Goal: Information Seeking & Learning: Stay updated

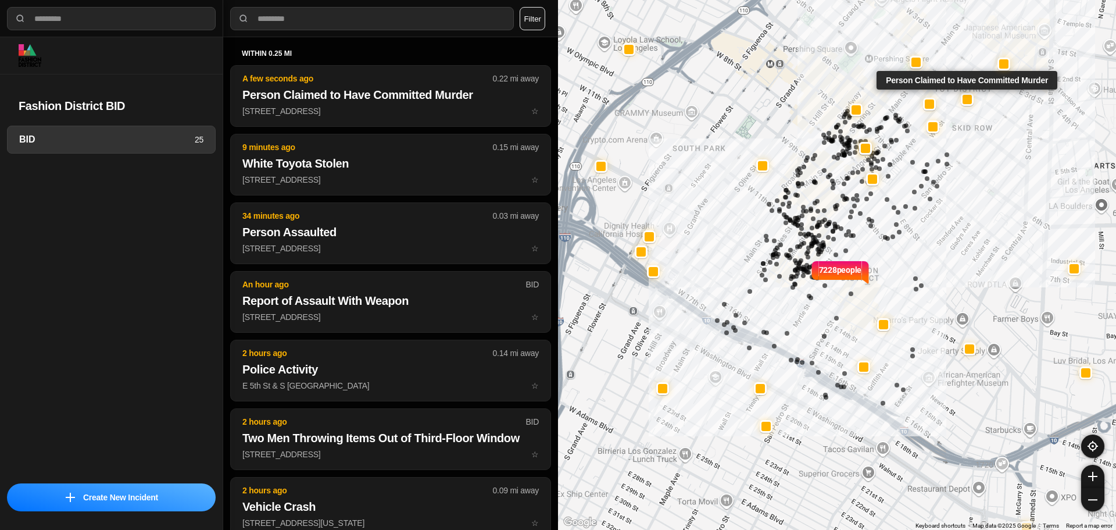
select select "*"
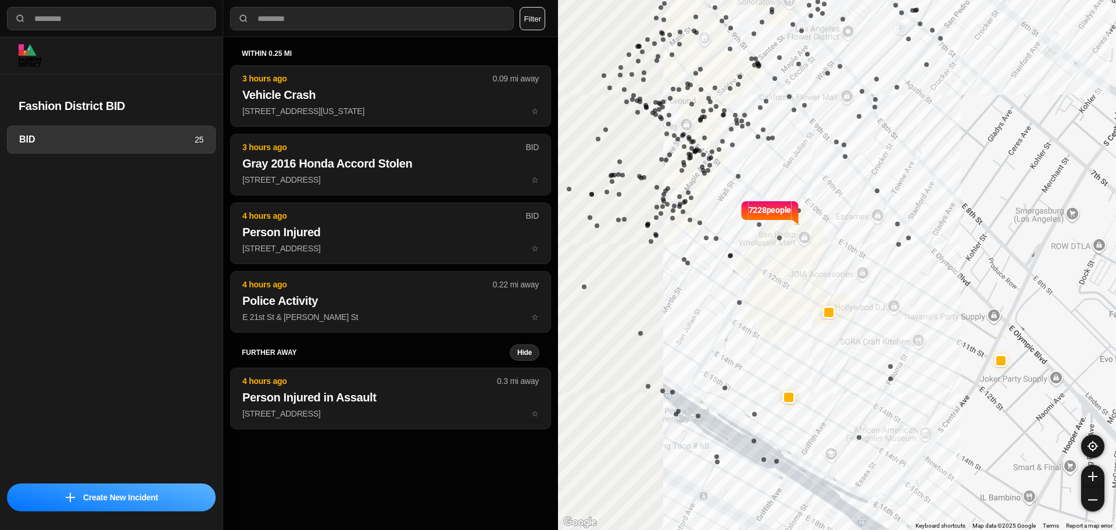
drag, startPoint x: 674, startPoint y: 141, endPoint x: 813, endPoint y: 113, distance: 141.1
click at [813, 113] on div "7228 people" at bounding box center [837, 265] width 558 height 530
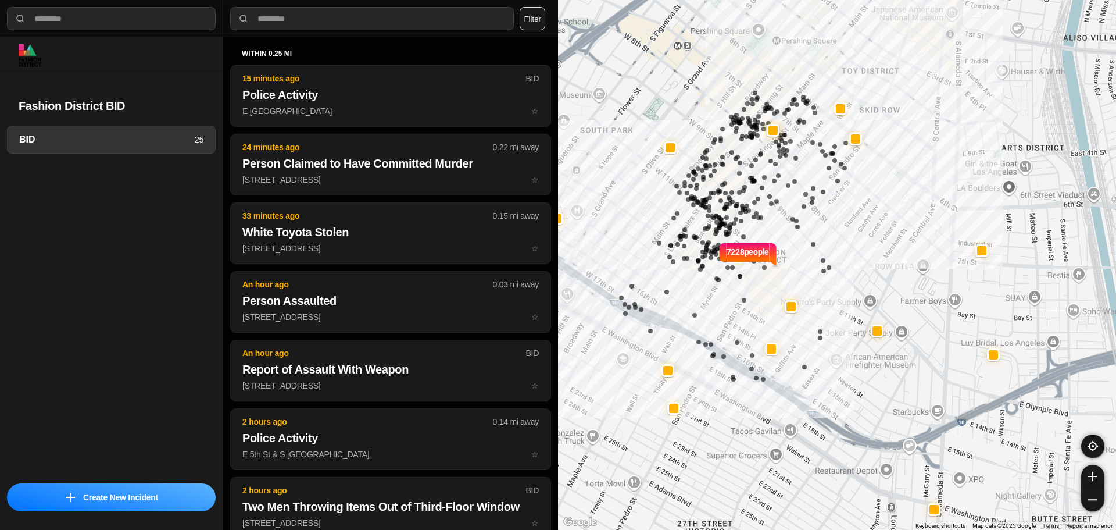
drag, startPoint x: 702, startPoint y: 177, endPoint x: 667, endPoint y: 248, distance: 78.8
click at [666, 248] on div "7228 people" at bounding box center [837, 265] width 558 height 530
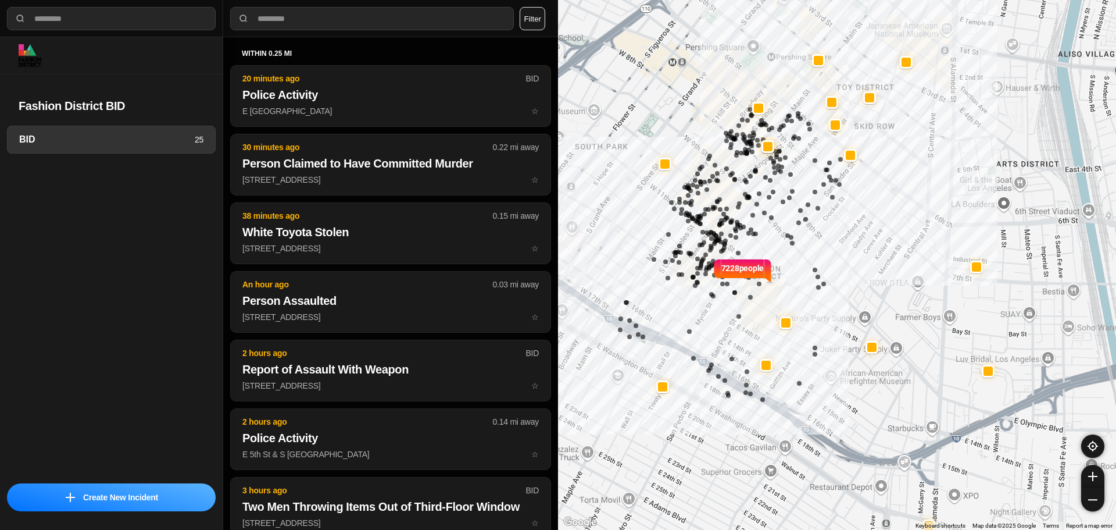
select select "*"
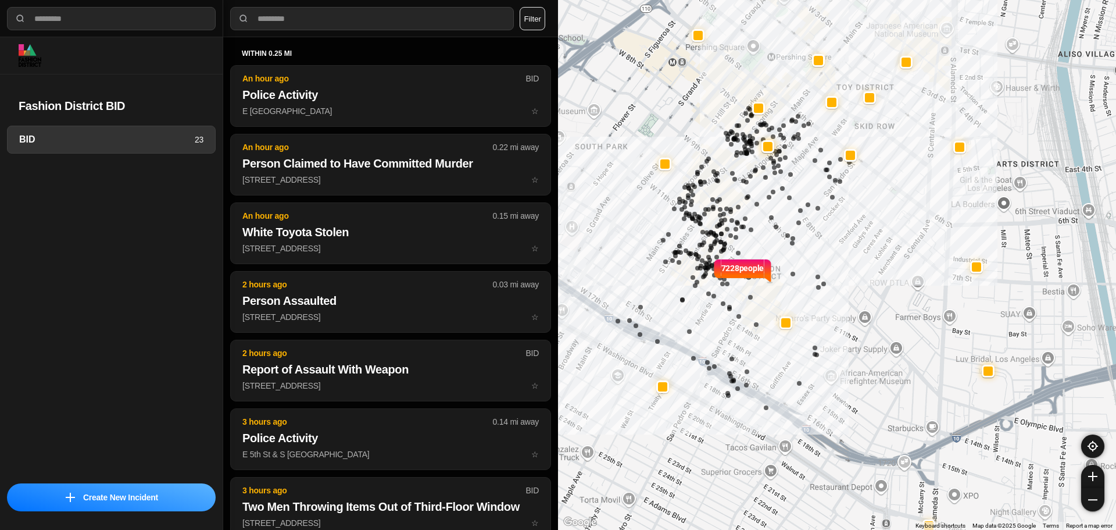
select select "*"
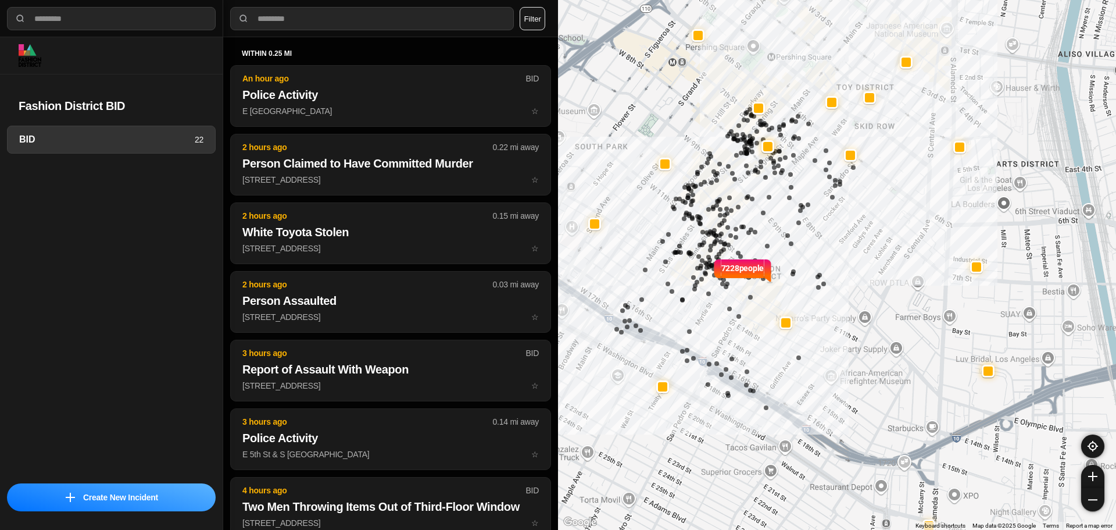
select select "*"
